Goal: Information Seeking & Learning: Learn about a topic

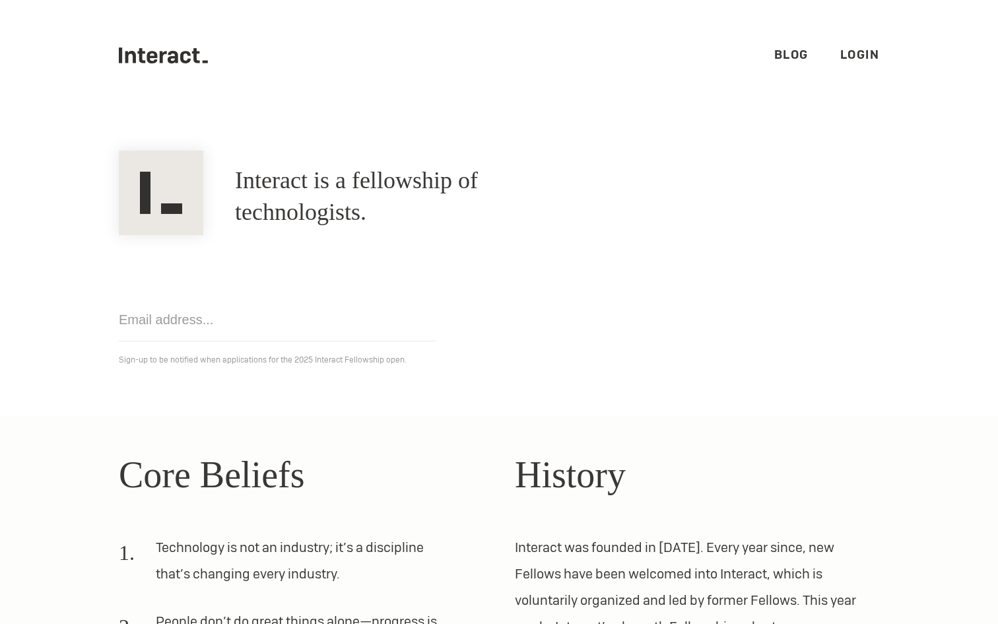
click at [791, 55] on link "Blog" at bounding box center [791, 54] width 34 height 15
click at [854, 55] on link "Login" at bounding box center [860, 54] width 40 height 15
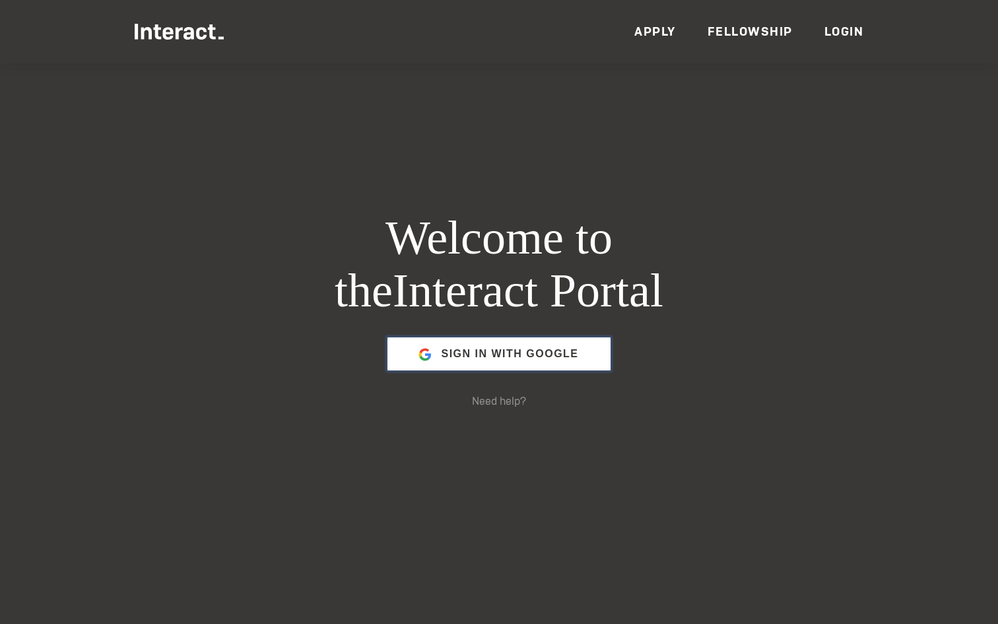
click at [476, 346] on span "Sign in with Google" at bounding box center [509, 354] width 137 height 32
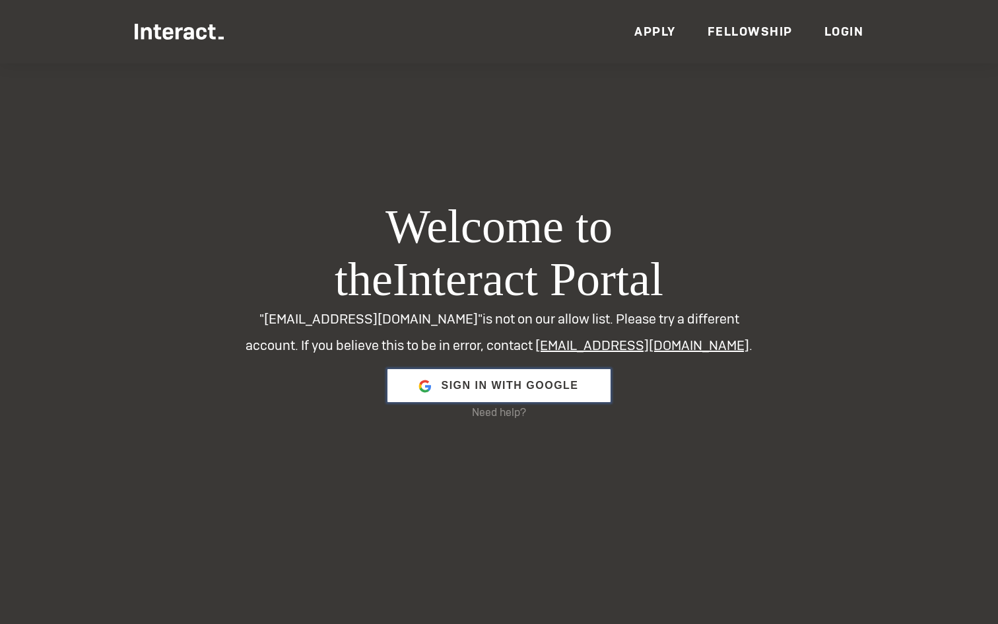
click at [557, 380] on span "Sign in with Google" at bounding box center [509, 386] width 137 height 32
click at [741, 40] on ul "Members Events News Resources VC Partners Team Apply Fellowship Login" at bounding box center [499, 31] width 729 height 63
click at [732, 27] on link "Fellowship" at bounding box center [749, 31] width 85 height 15
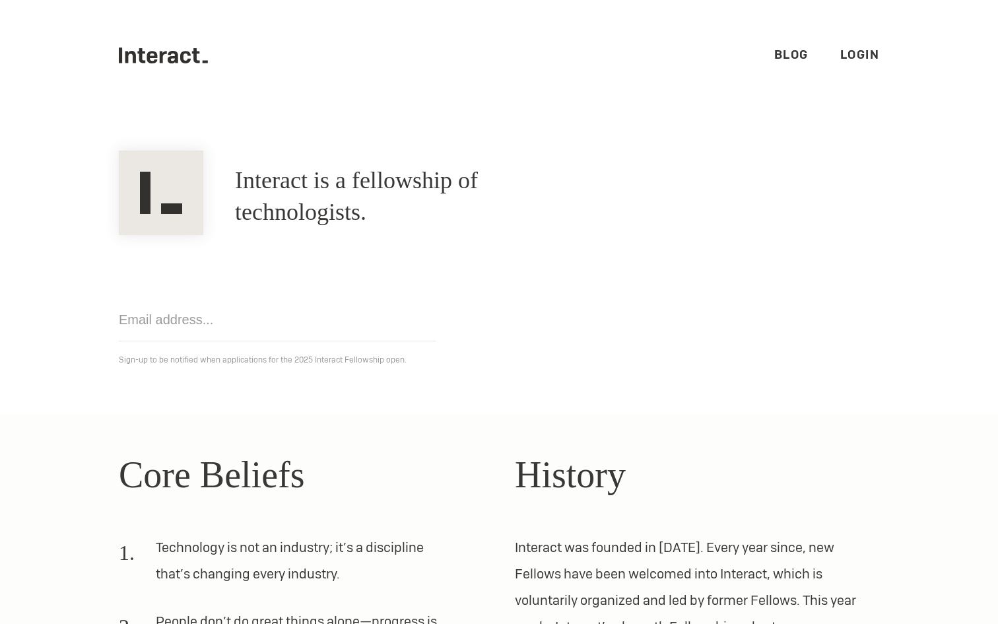
scroll to position [315, 0]
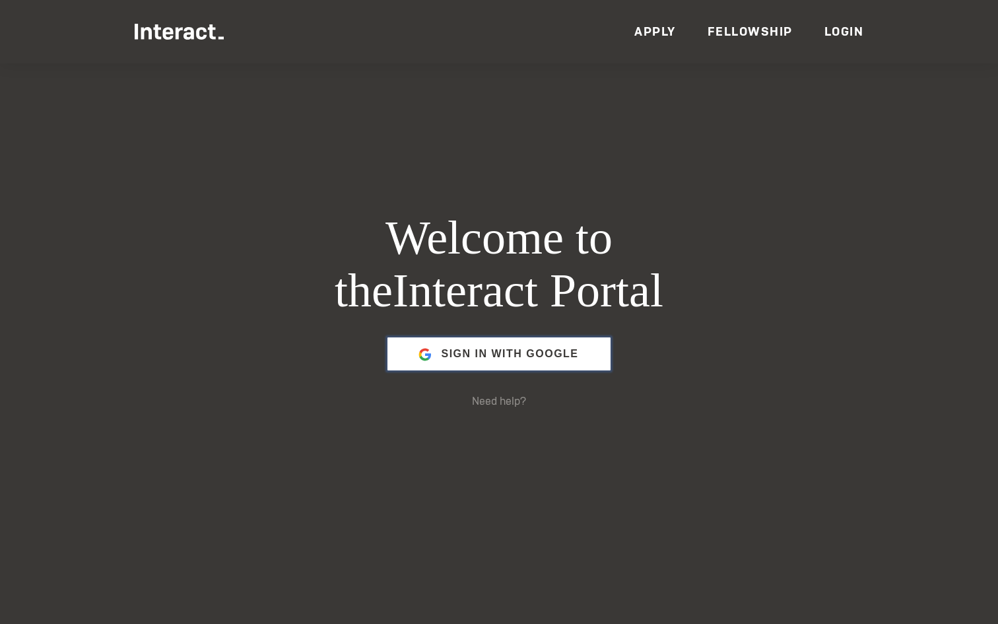
click at [502, 355] on span "Sign in with Google" at bounding box center [509, 354] width 137 height 32
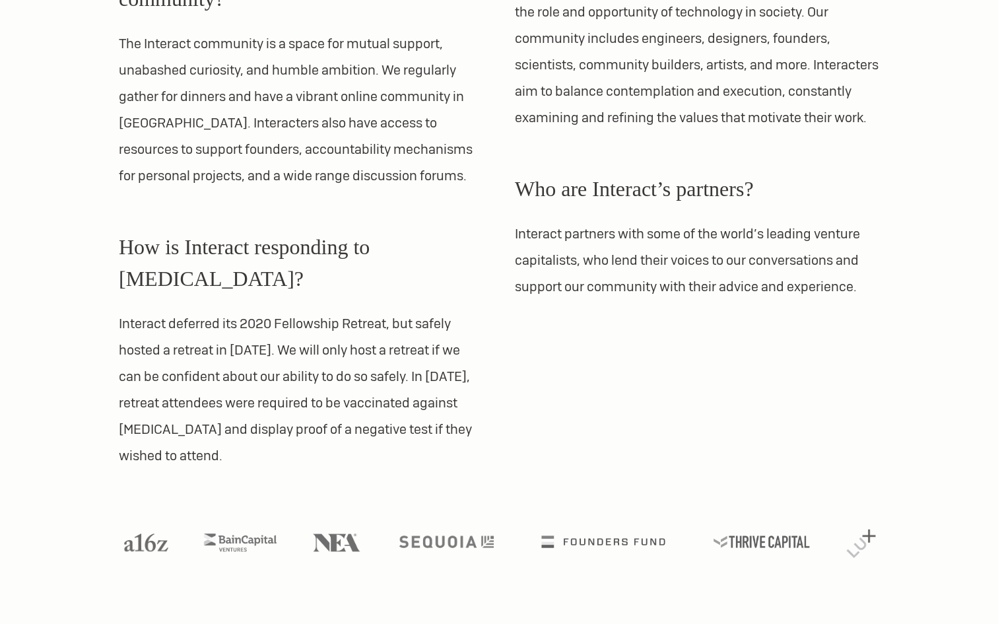
scroll to position [1283, 0]
